Goal: Transaction & Acquisition: Purchase product/service

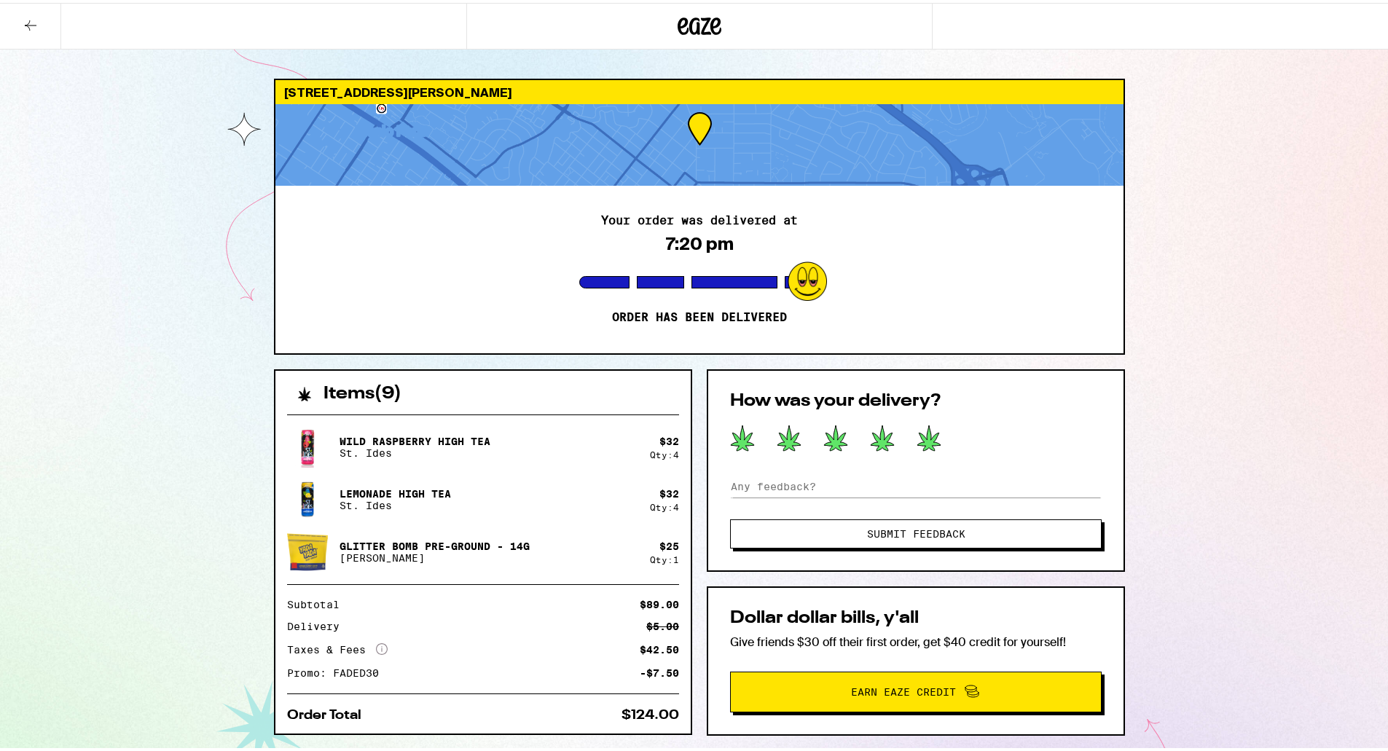
click at [924, 439] on icon at bounding box center [928, 435] width 23 height 25
click at [931, 533] on span "Submit Feedback" at bounding box center [916, 531] width 98 height 10
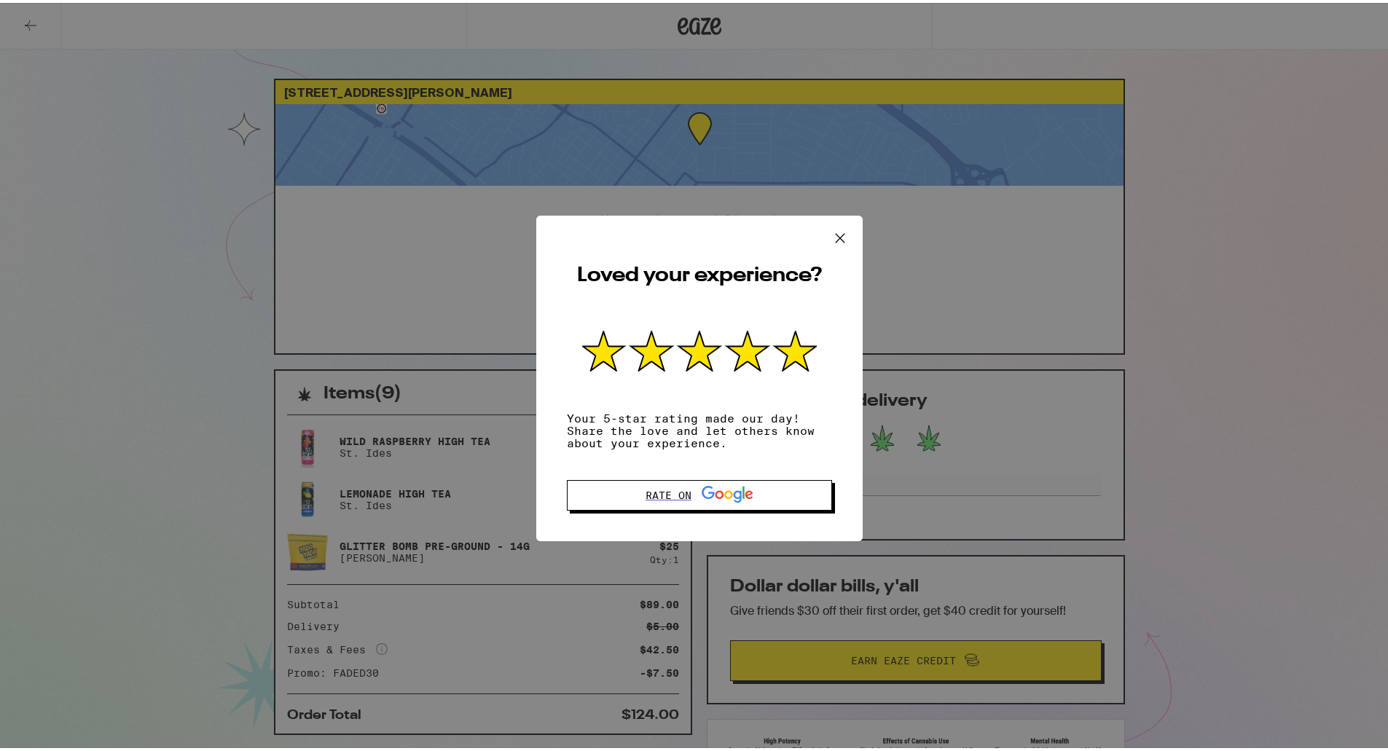
drag, startPoint x: 833, startPoint y: 229, endPoint x: 896, endPoint y: 231, distance: 63.4
click at [833, 230] on icon at bounding box center [840, 235] width 22 height 22
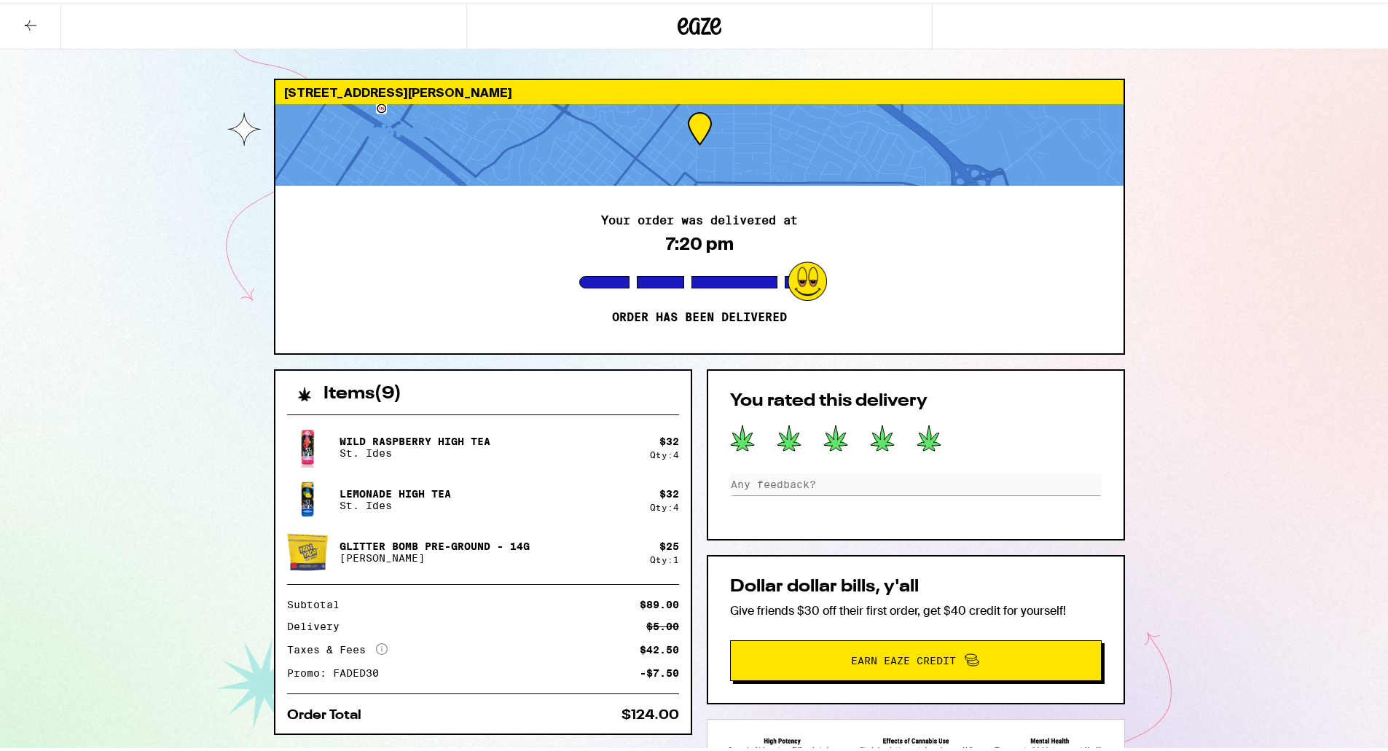
click at [702, 25] on icon at bounding box center [700, 23] width 44 height 26
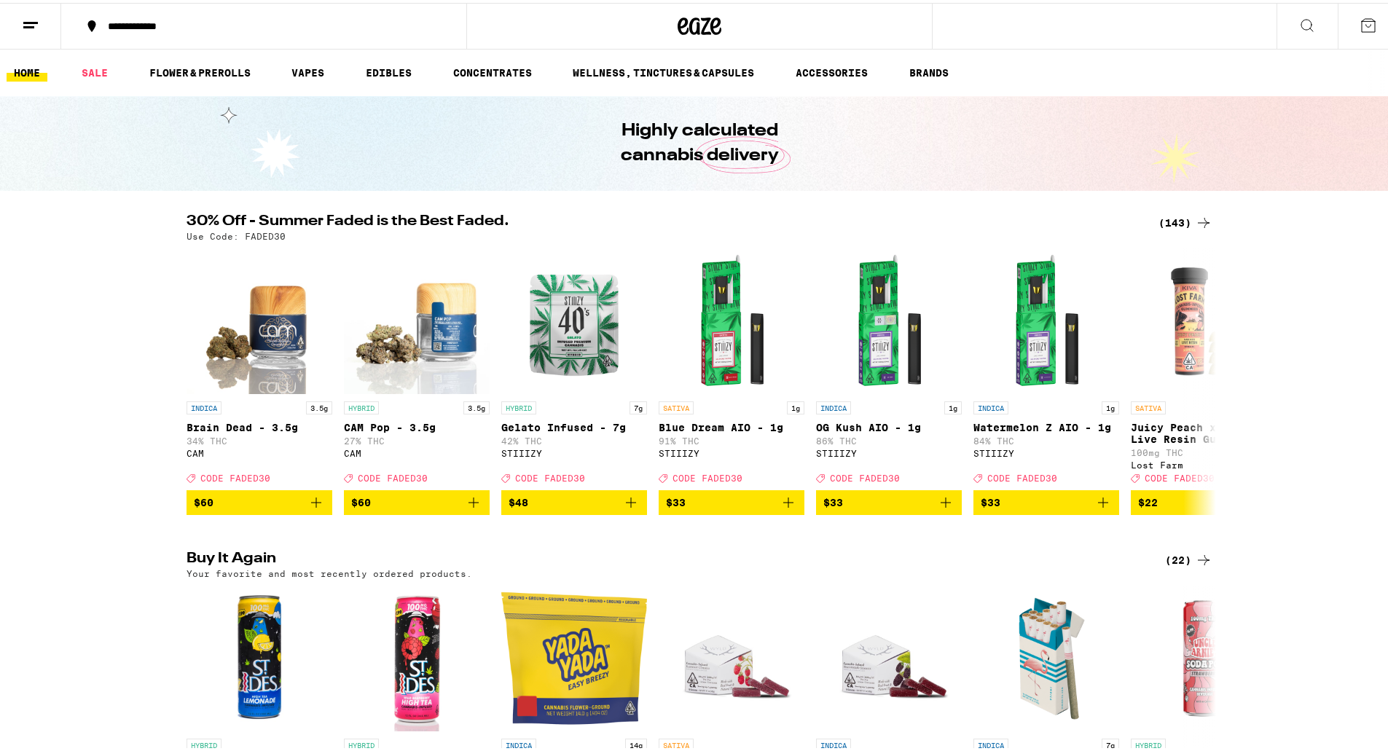
click at [1363, 24] on icon at bounding box center [1367, 22] width 17 height 17
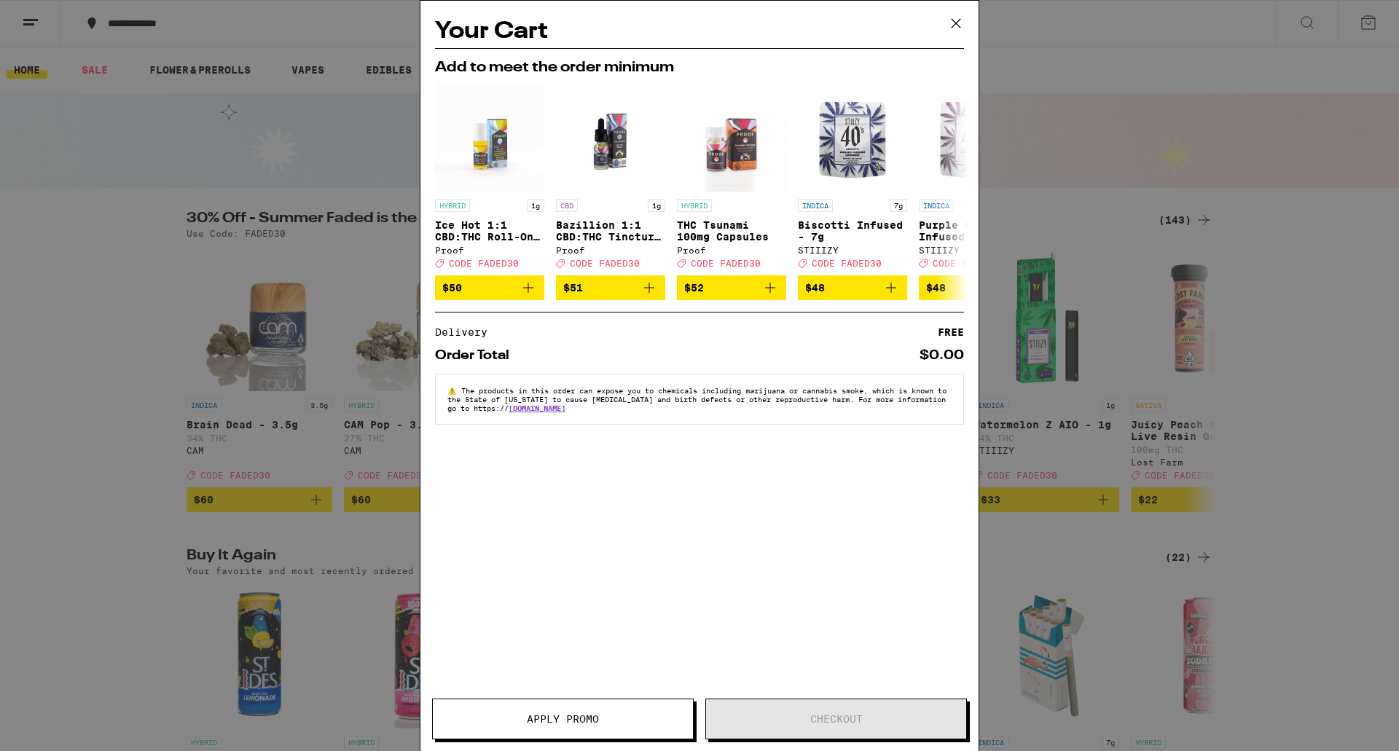
click at [960, 20] on icon at bounding box center [956, 23] width 22 height 22
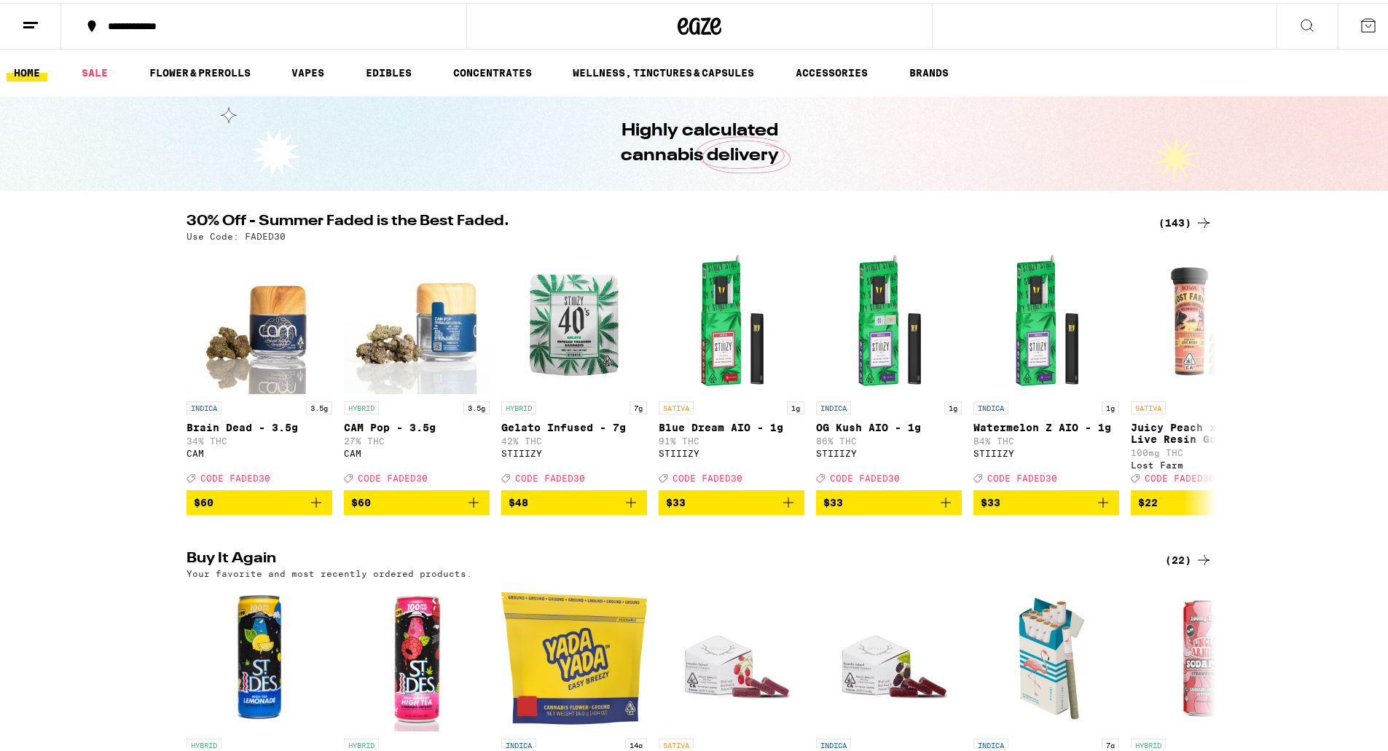
click at [33, 25] on icon at bounding box center [30, 22] width 17 height 17
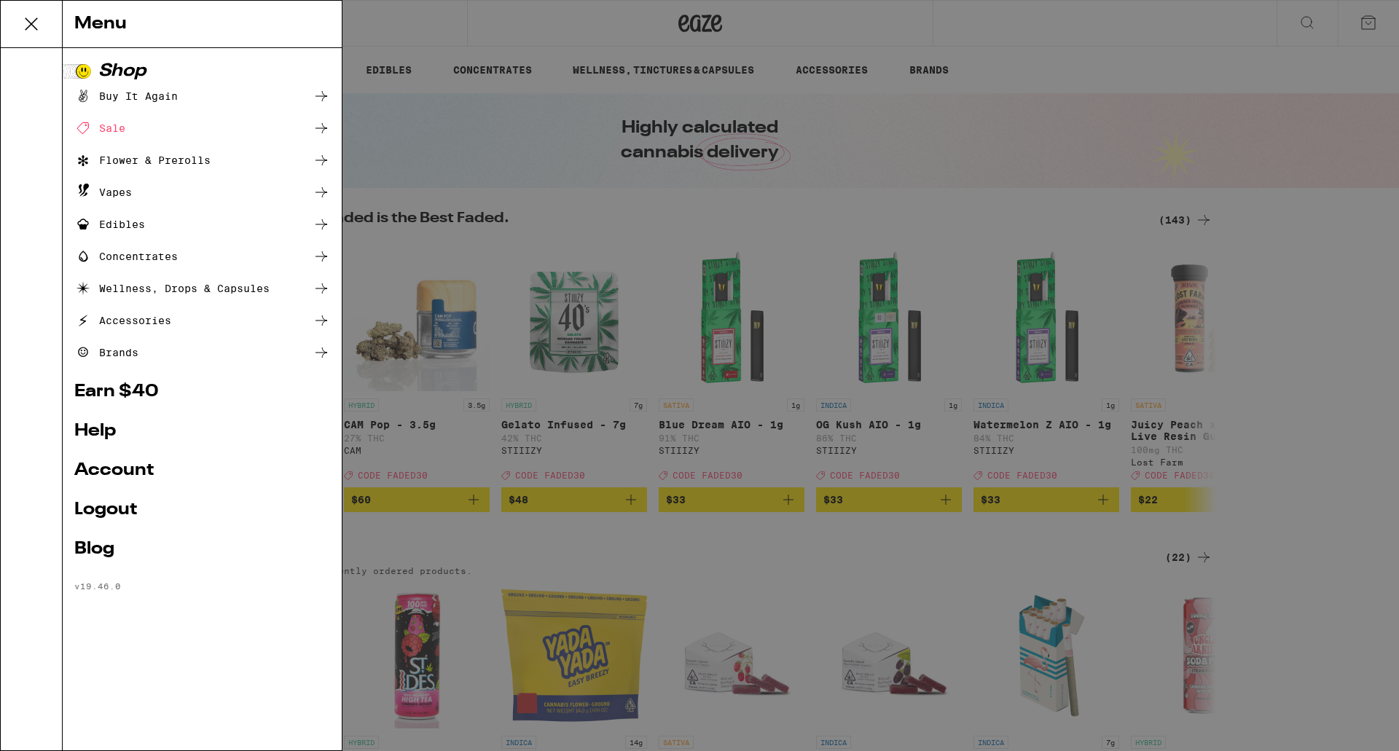
click at [29, 17] on icon at bounding box center [31, 23] width 29 height 29
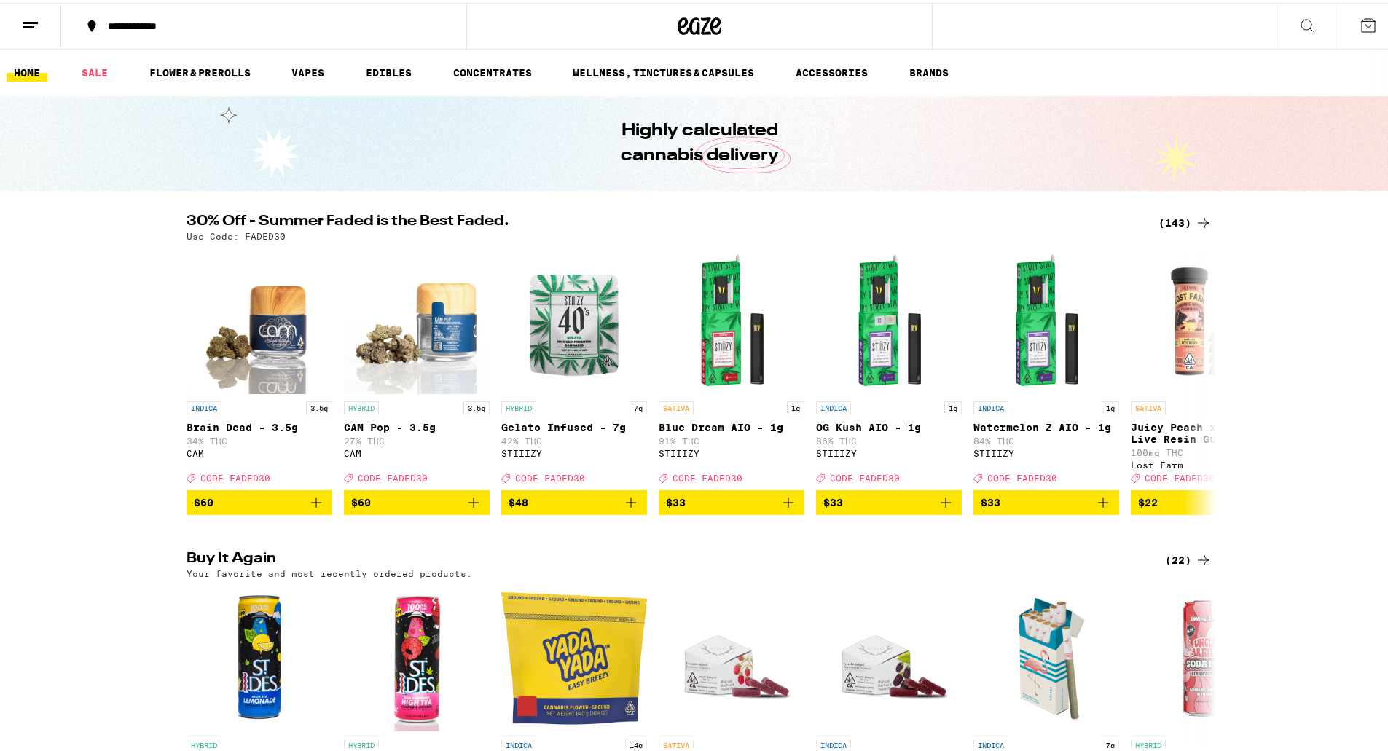
click at [157, 20] on div "**********" at bounding box center [271, 23] width 341 height 10
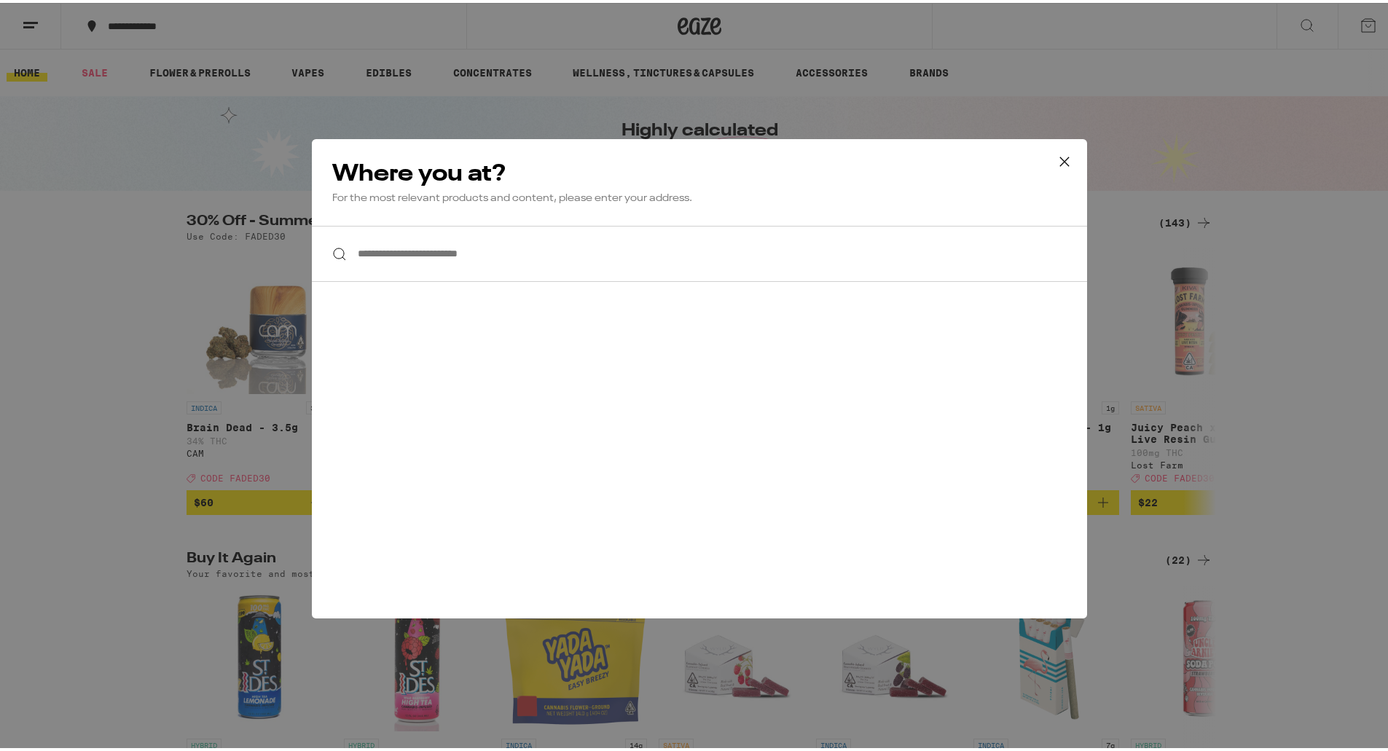
click at [1063, 161] on icon at bounding box center [1064, 159] width 22 height 22
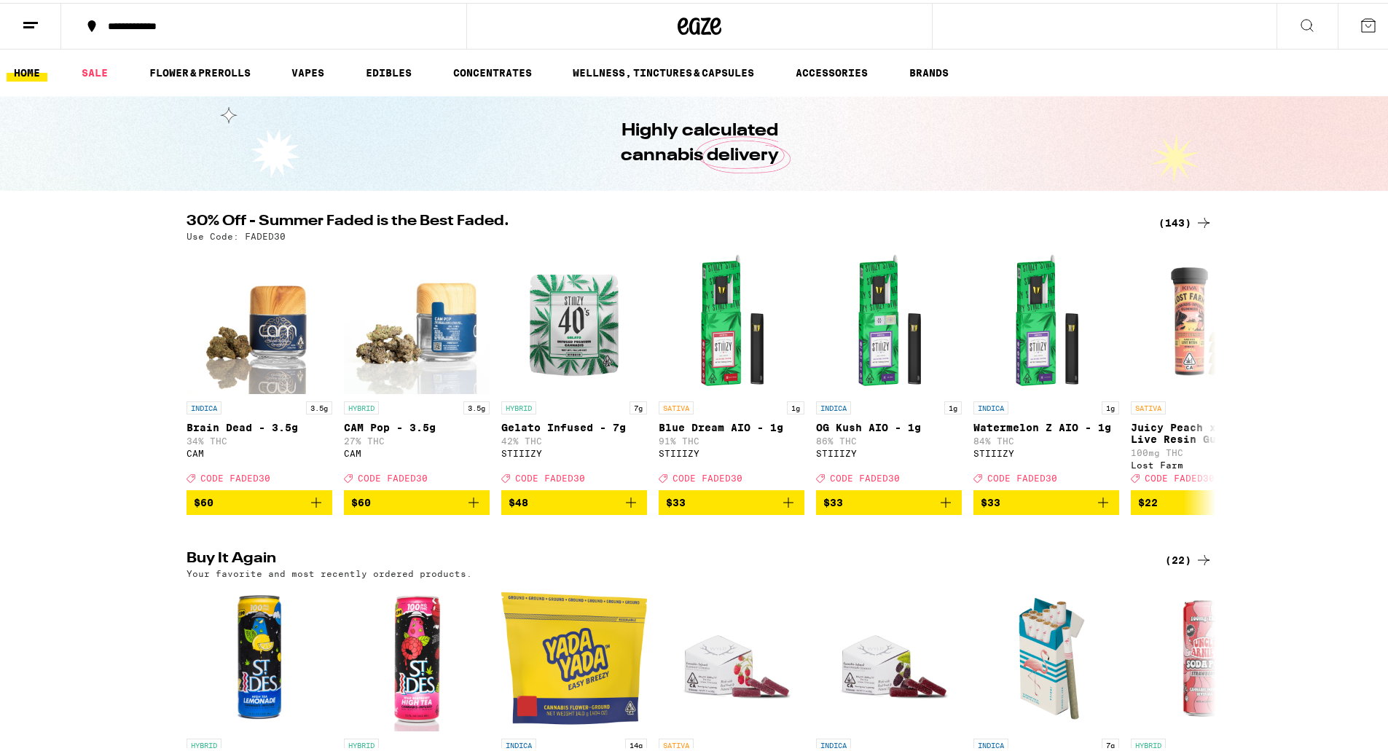
click at [24, 68] on link "HOME" at bounding box center [27, 69] width 41 height 17
click at [29, 70] on link "HOME" at bounding box center [27, 69] width 41 height 17
